Goal: Task Accomplishment & Management: Use online tool/utility

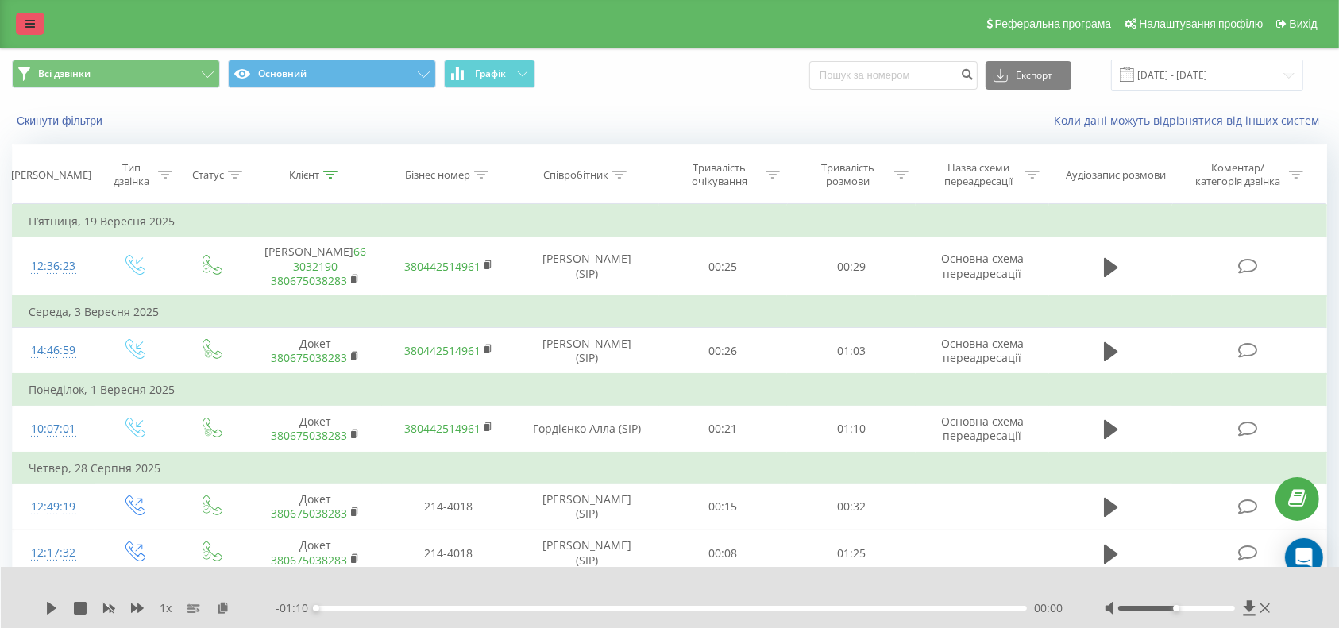
click at [21, 29] on link at bounding box center [30, 24] width 29 height 22
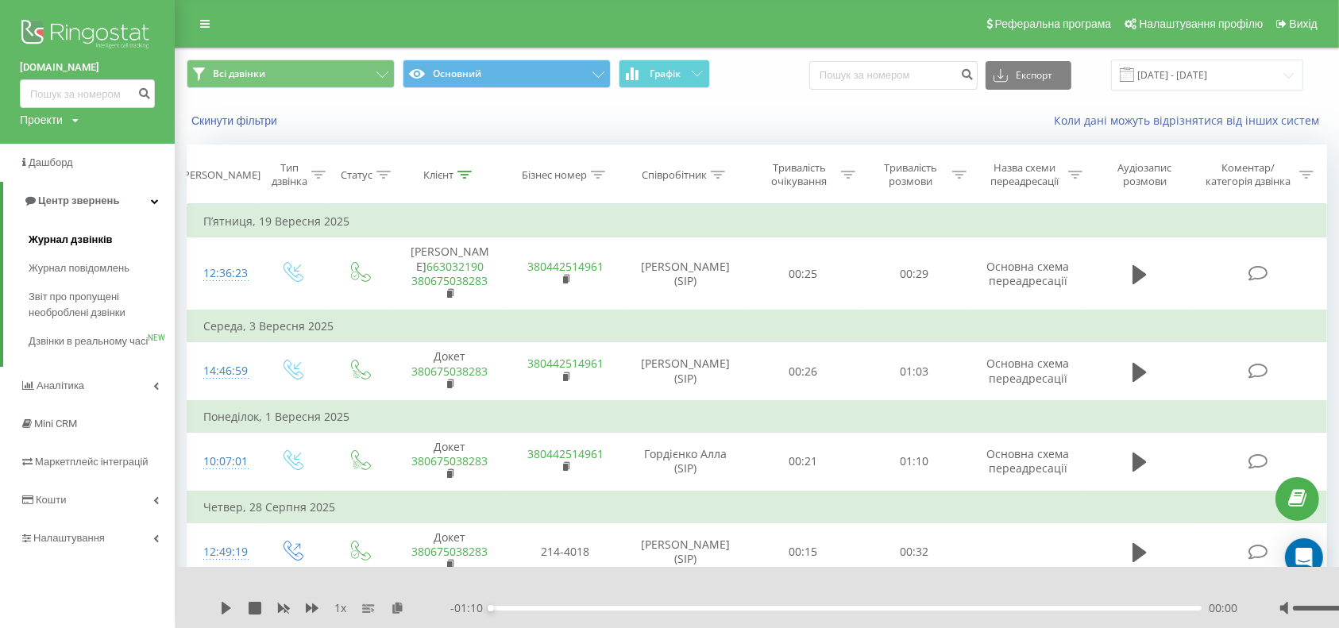
click at [104, 237] on span "Журнал дзвінків" at bounding box center [71, 240] width 84 height 16
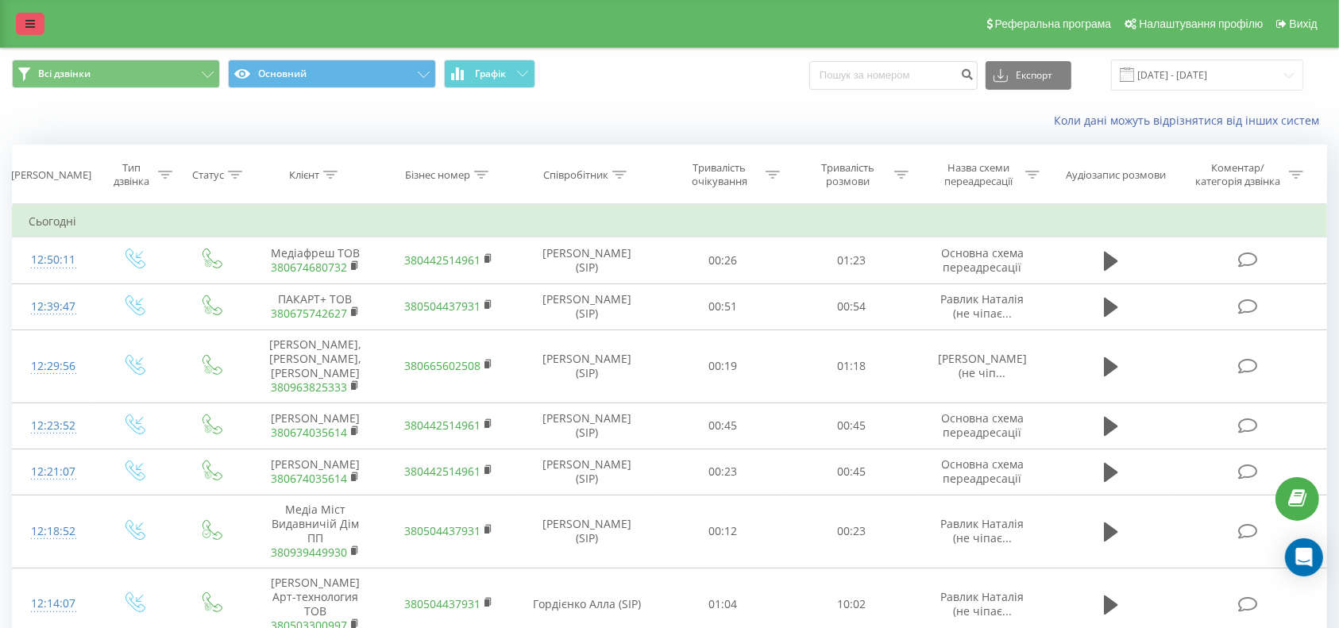
click at [37, 13] on link at bounding box center [30, 24] width 29 height 22
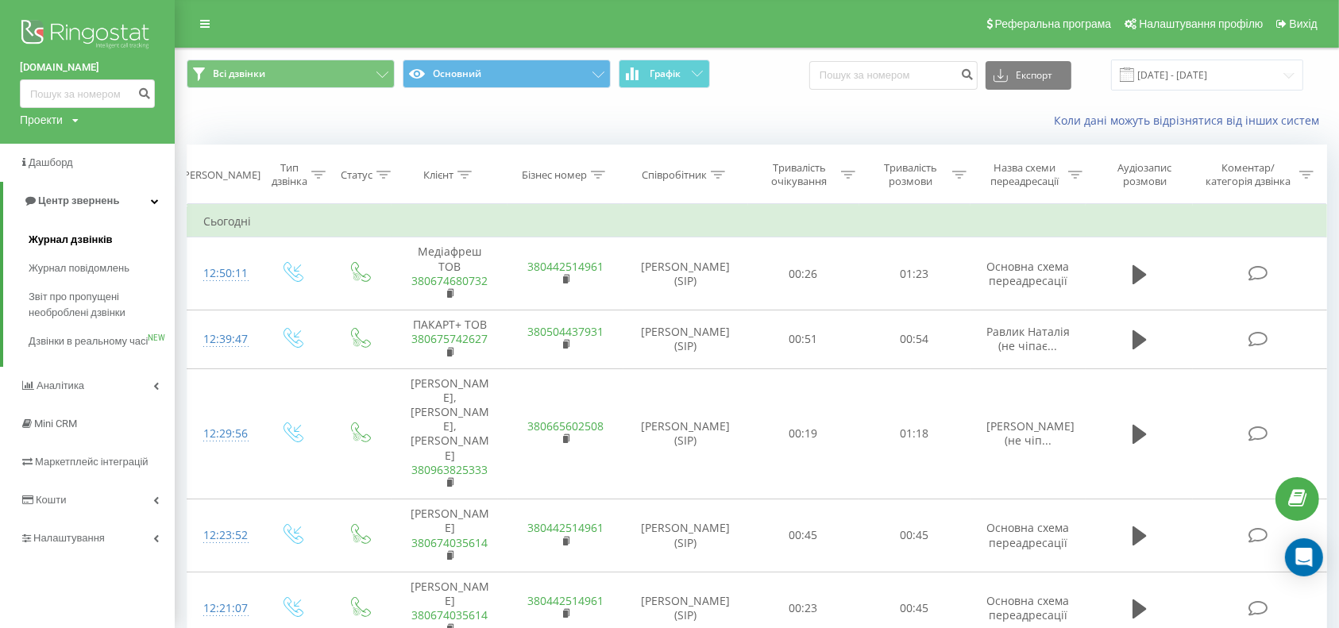
click at [76, 237] on span "Журнал дзвінків" at bounding box center [71, 240] width 84 height 16
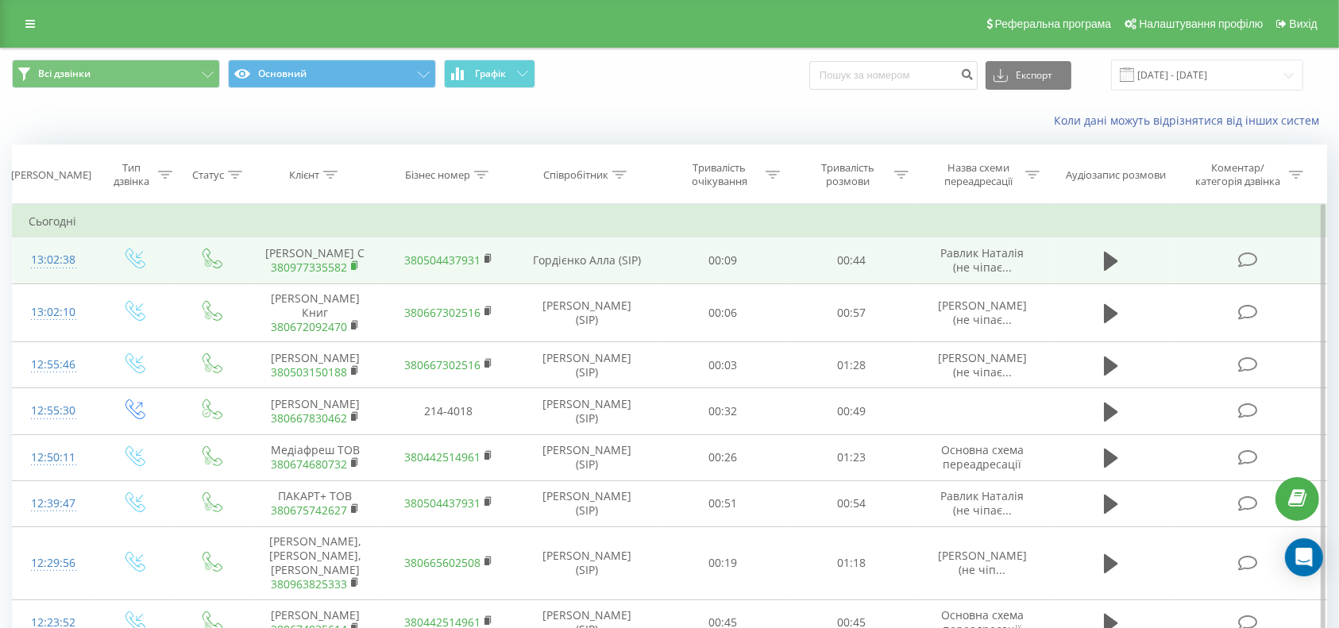
click at [351, 263] on rect at bounding box center [353, 266] width 5 height 7
